Goal: Register for event/course

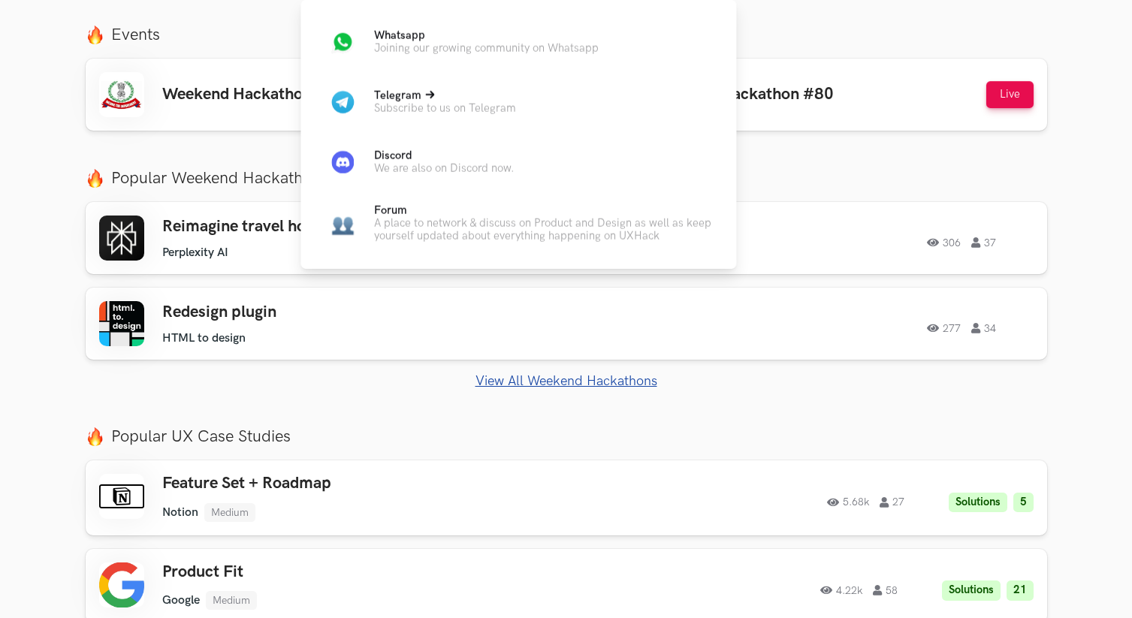
scroll to position [567, 0]
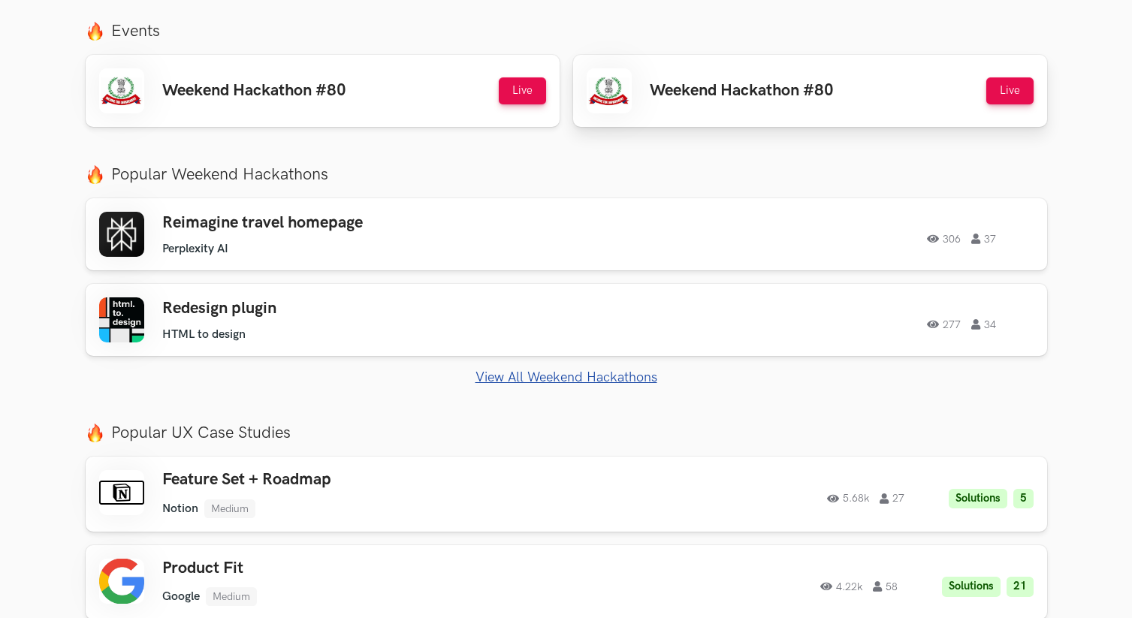
click at [808, 93] on h3 "Weekend Hackathon #80" at bounding box center [742, 91] width 184 height 20
click at [305, 104] on div "Weekend Hackathon #80 Live" at bounding box center [322, 90] width 447 height 45
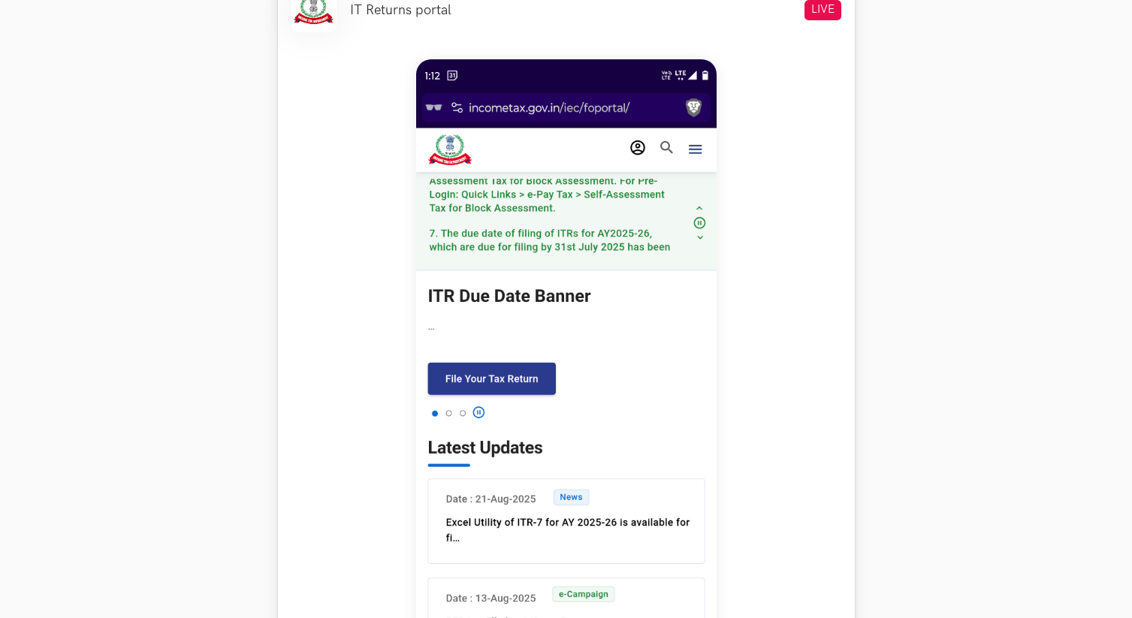
scroll to position [657, 0]
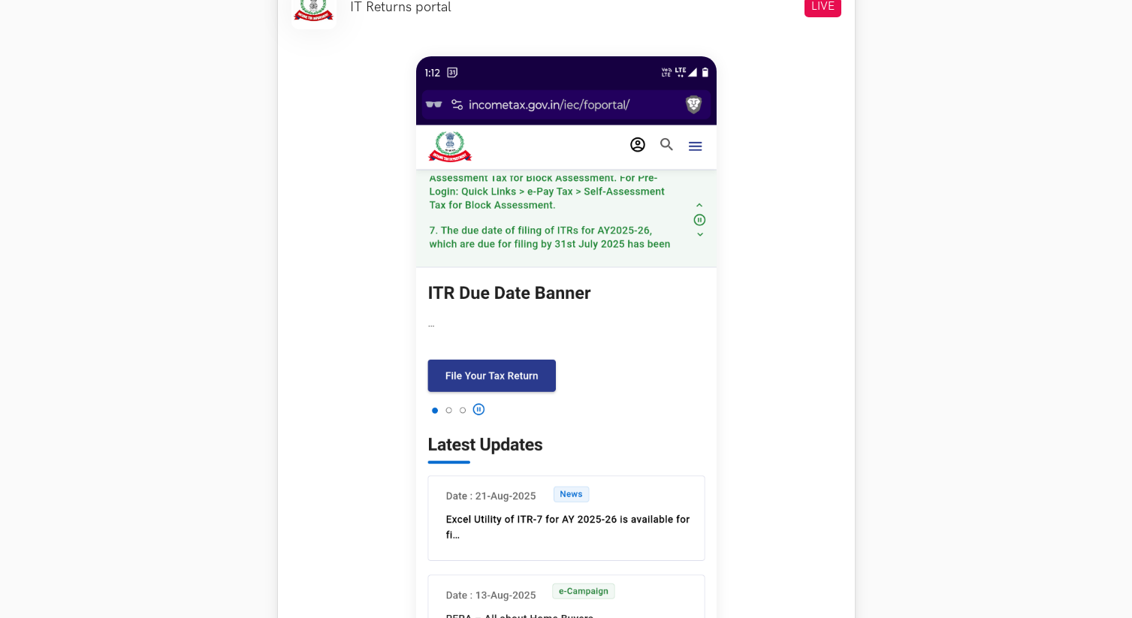
click at [663, 121] on img at bounding box center [566, 390] width 301 height 668
